Goal: Task Accomplishment & Management: Complete application form

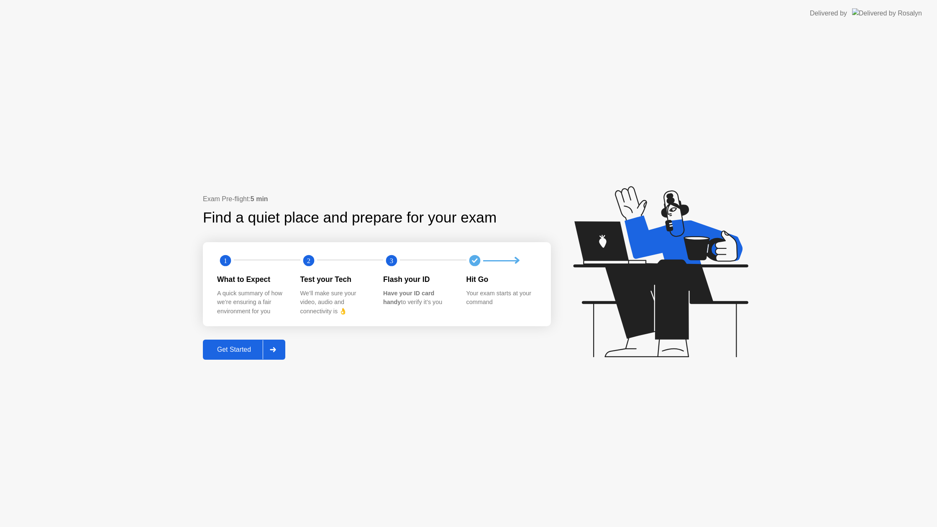
click at [228, 346] on div "Get Started" at bounding box center [233, 350] width 57 height 8
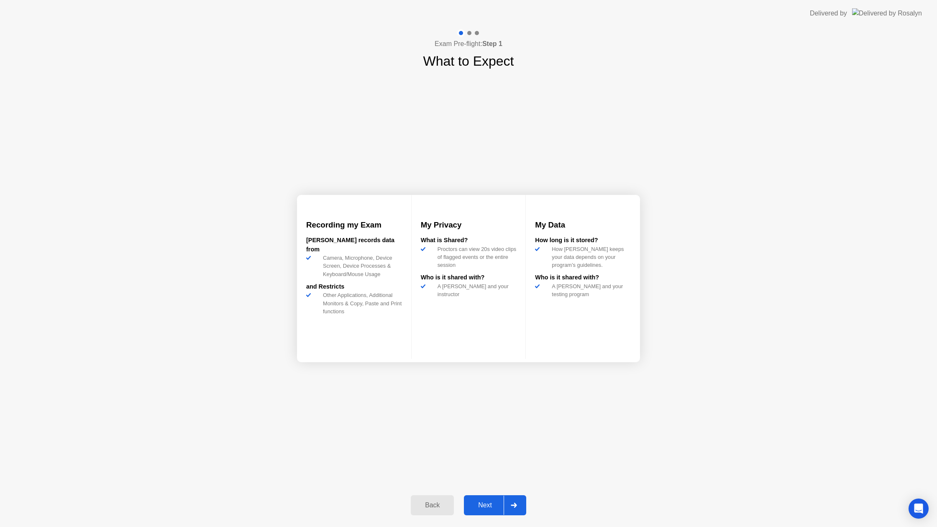
click at [486, 502] on div "Next" at bounding box center [485, 506] width 37 height 8
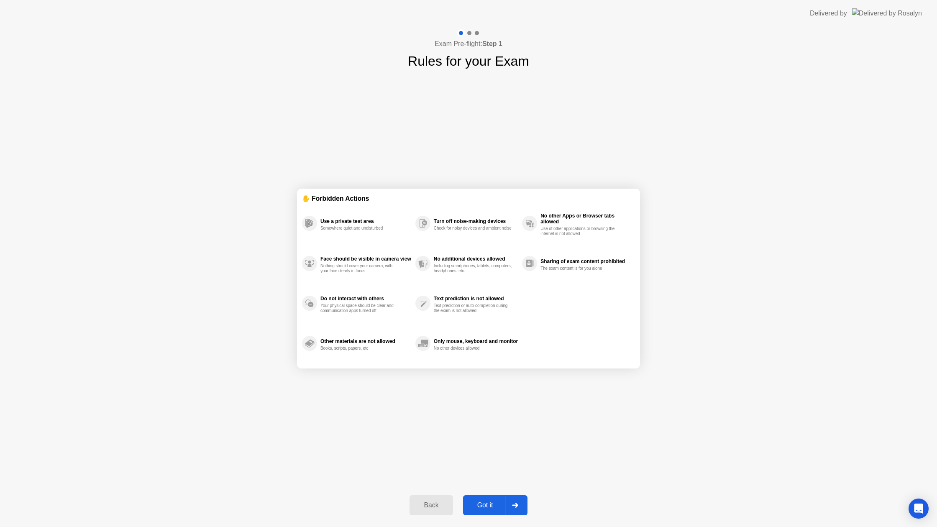
click at [487, 502] on div "Got it" at bounding box center [485, 506] width 39 height 8
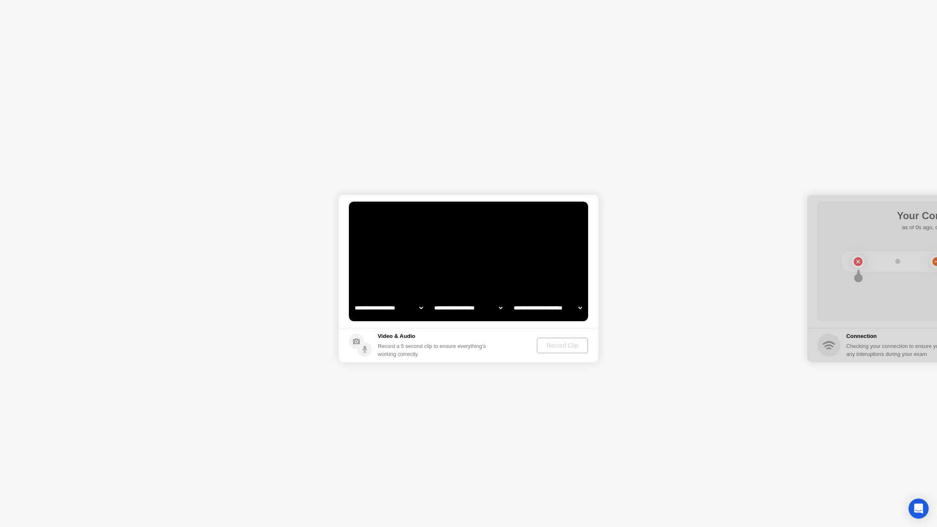
select select "**********"
select select "*******"
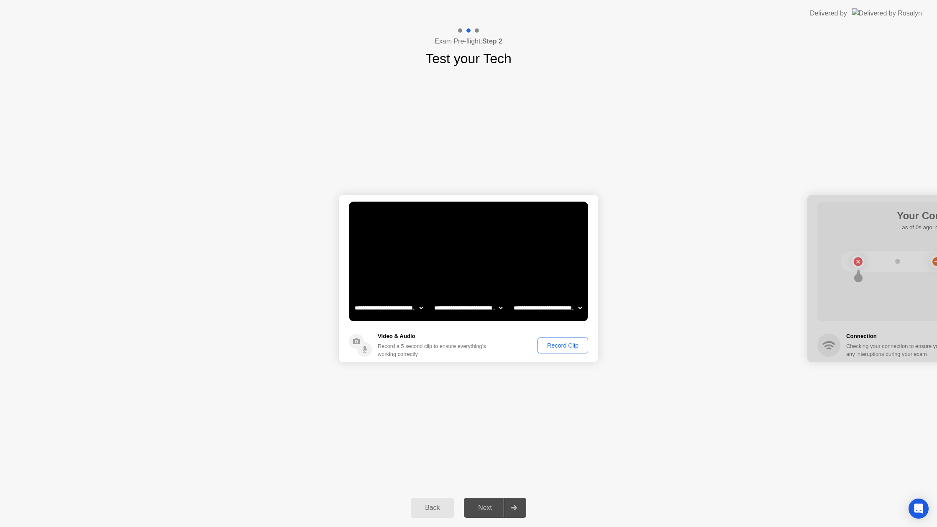
click at [551, 339] on button "Record Clip" at bounding box center [563, 346] width 51 height 16
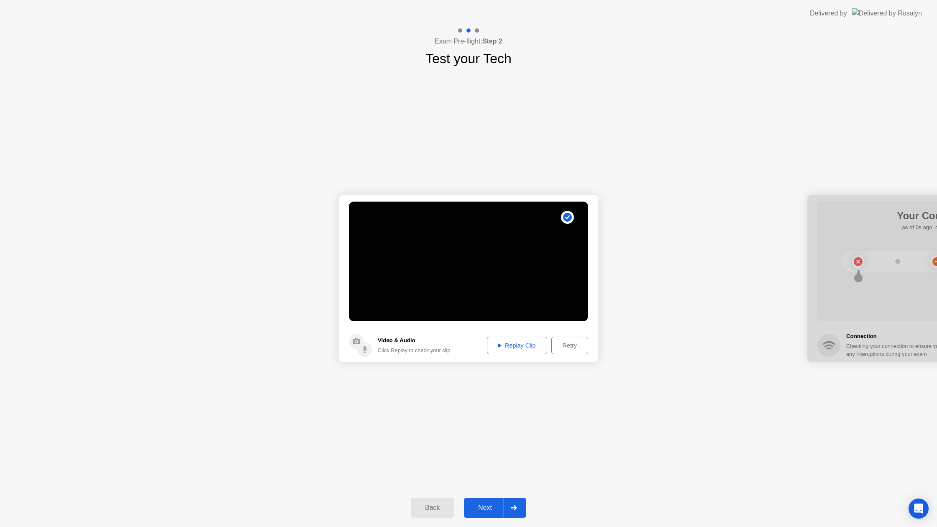
click at [483, 504] on div "Next" at bounding box center [485, 508] width 37 height 8
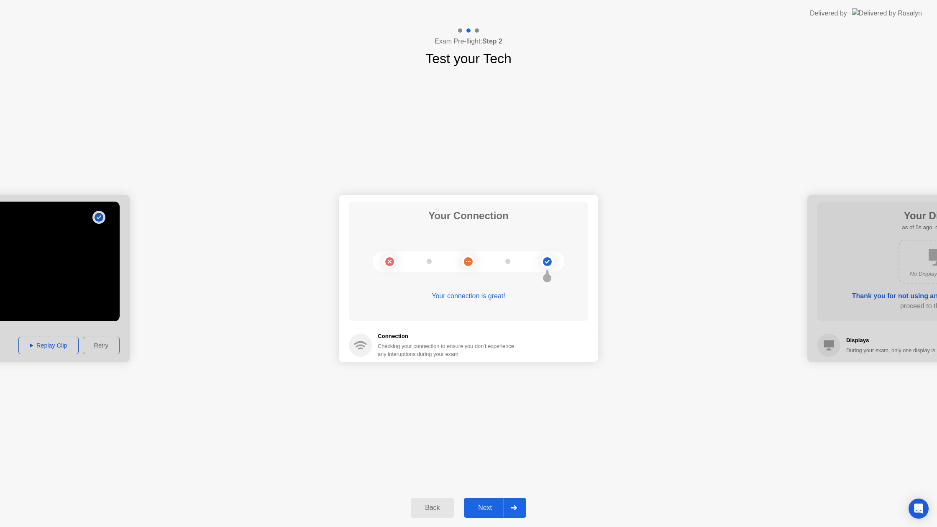
click at [474, 507] on div "Next" at bounding box center [485, 508] width 37 height 8
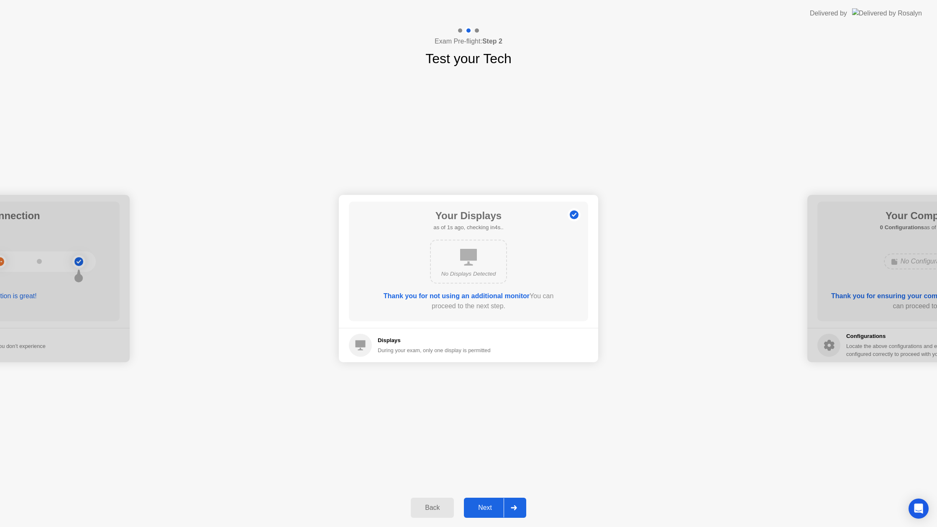
click at [477, 504] on div "Next" at bounding box center [485, 508] width 37 height 8
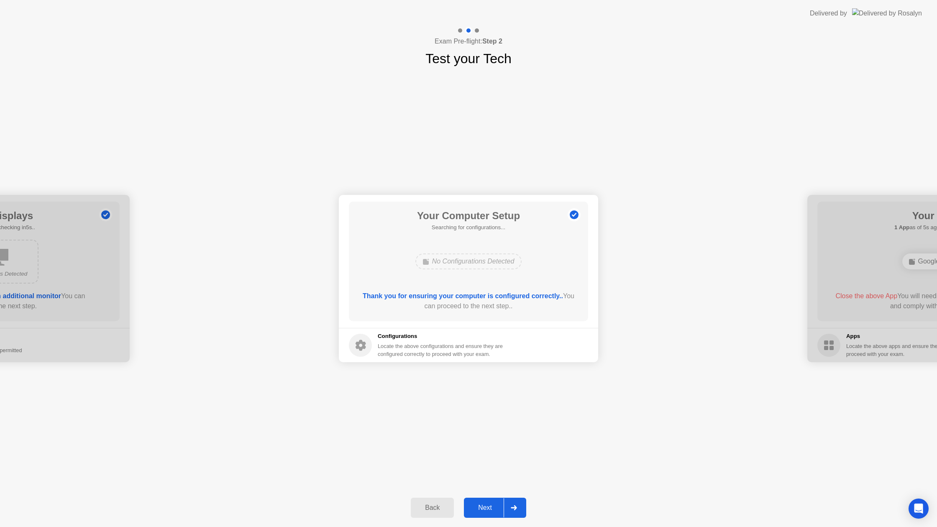
click at [481, 507] on div "Next" at bounding box center [485, 508] width 37 height 8
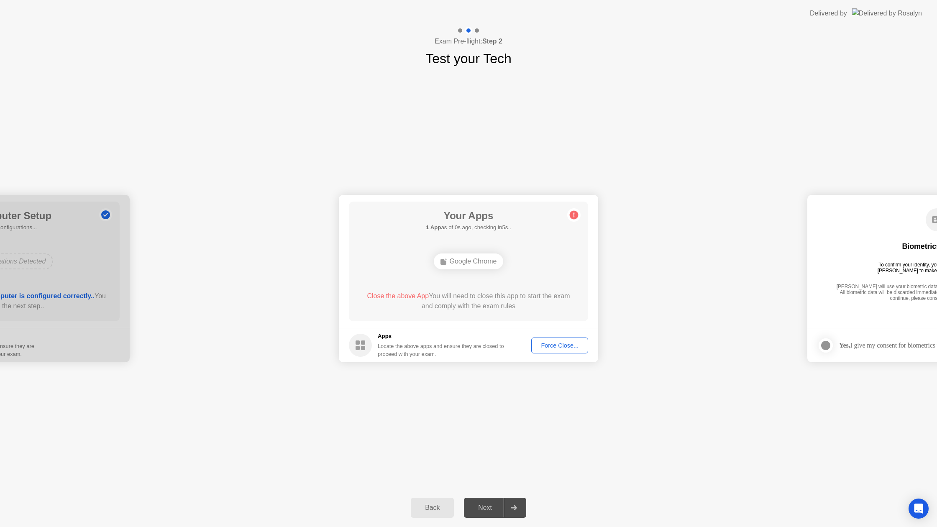
click at [570, 343] on div "Force Close..." at bounding box center [559, 345] width 51 height 7
click at [477, 510] on div "Next" at bounding box center [485, 508] width 37 height 8
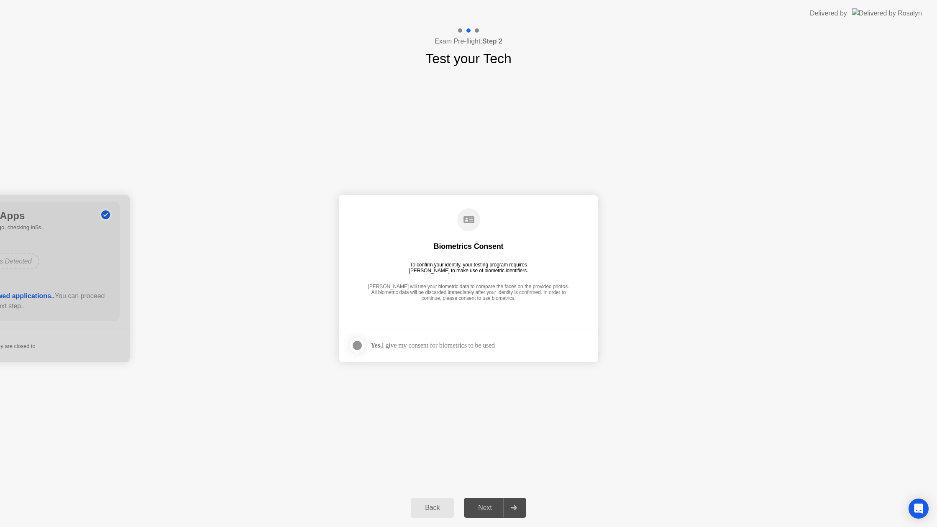
click at [362, 344] on div at bounding box center [357, 346] width 10 height 10
click at [489, 505] on div "Next" at bounding box center [485, 508] width 37 height 8
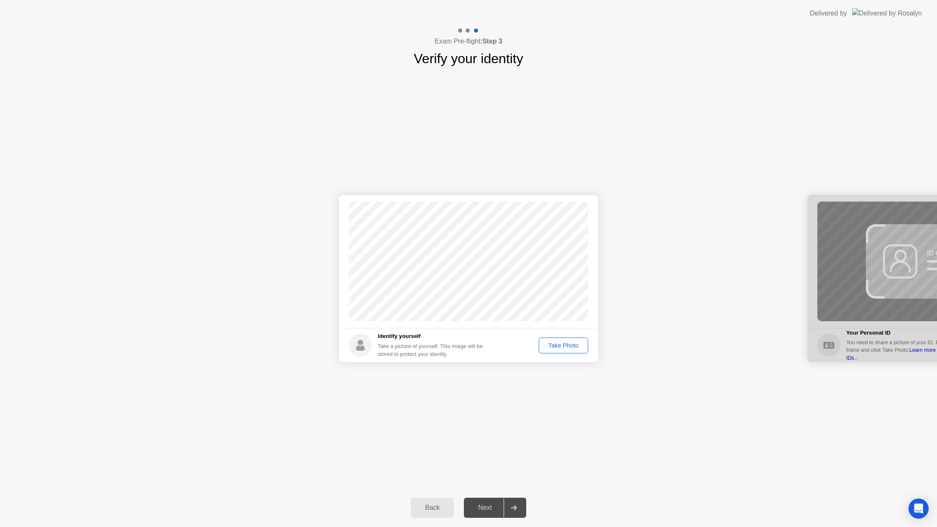
click at [553, 343] on div "Take Photo" at bounding box center [564, 345] width 44 height 7
click at [483, 507] on div "Next" at bounding box center [485, 508] width 37 height 8
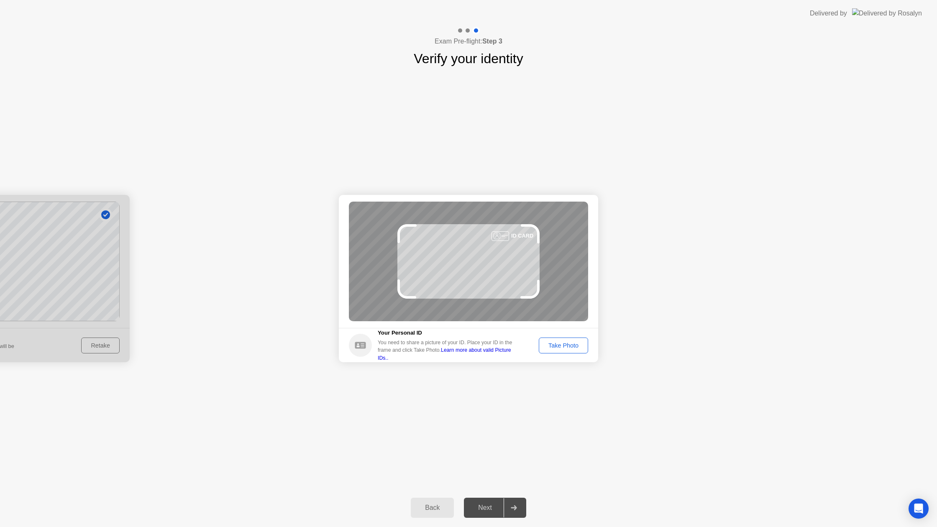
click at [558, 346] on div "Take Photo" at bounding box center [564, 345] width 44 height 7
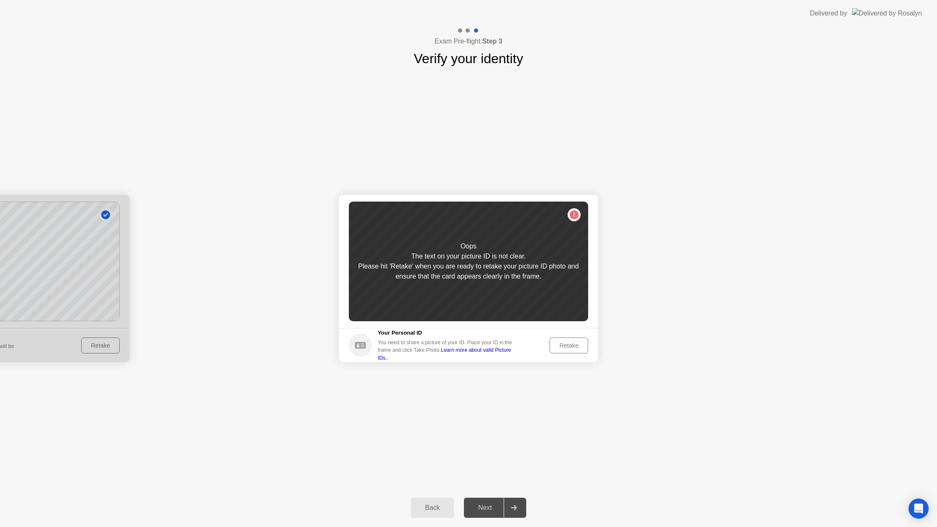
click at [556, 345] on div "Retake" at bounding box center [569, 345] width 33 height 7
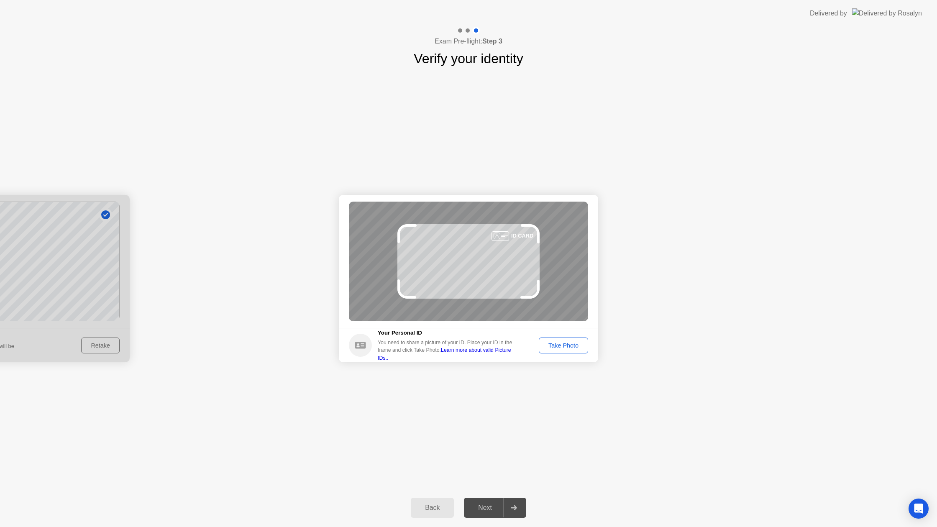
click at [556, 345] on div "Take Photo" at bounding box center [564, 345] width 44 height 7
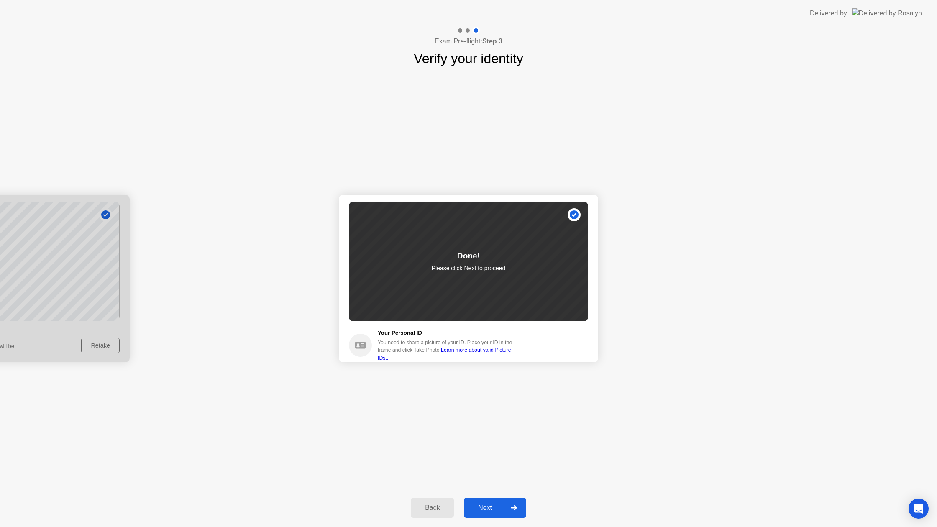
click at [475, 505] on div "Next" at bounding box center [485, 508] width 37 height 8
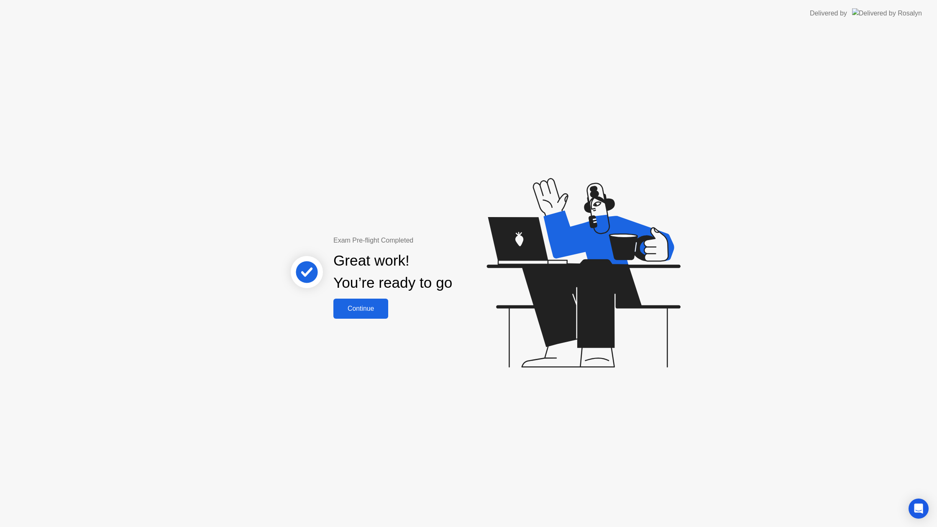
click at [371, 306] on div "Continue" at bounding box center [361, 309] width 50 height 8
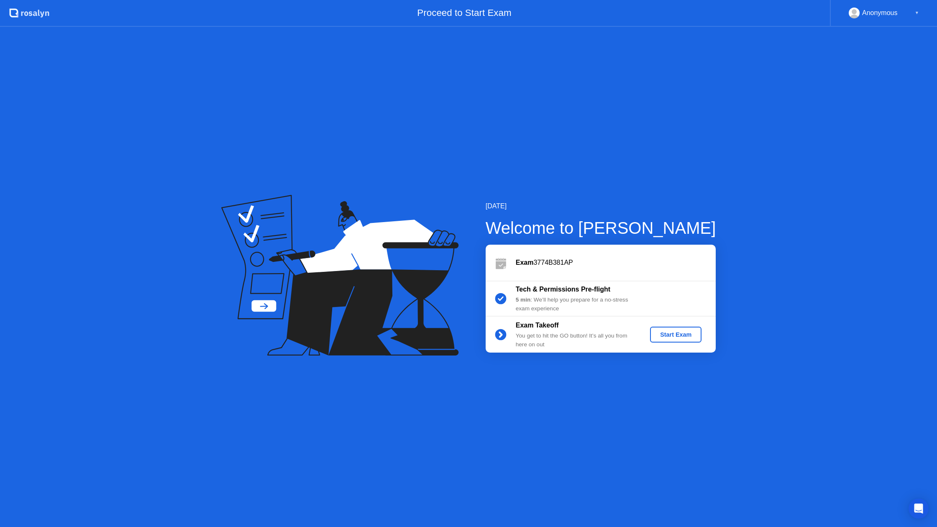
click at [668, 337] on div "Start Exam" at bounding box center [676, 334] width 45 height 7
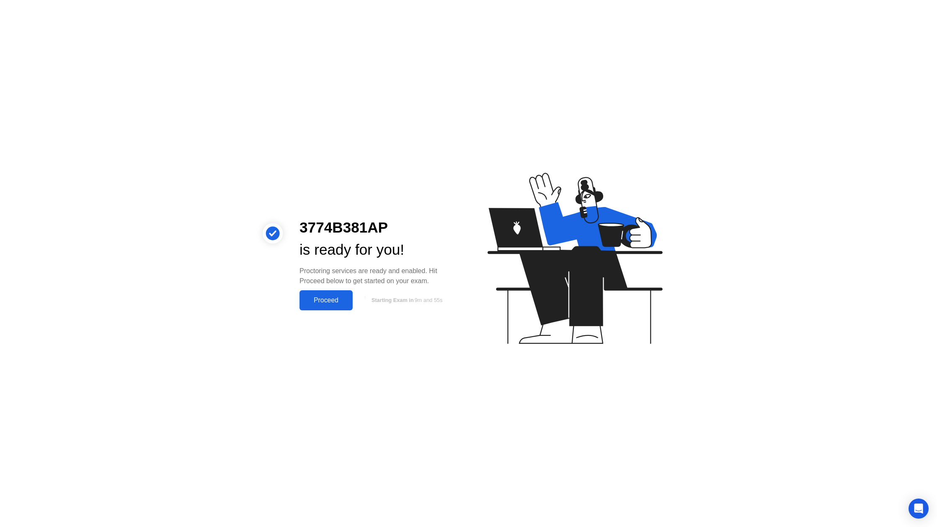
click at [348, 304] on div "Proceed" at bounding box center [326, 301] width 48 height 8
